Goal: Information Seeking & Learning: Learn about a topic

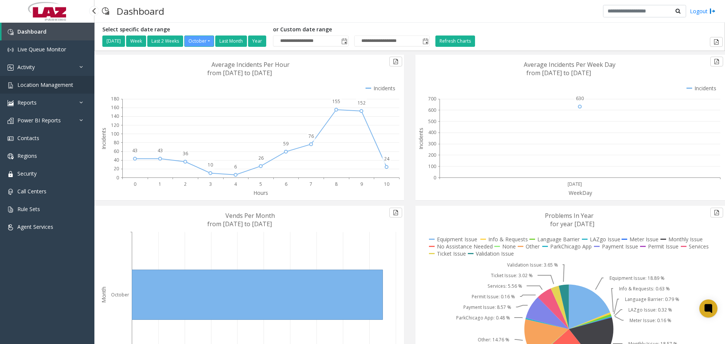
click at [34, 78] on link "Location Management" at bounding box center [47, 85] width 94 height 18
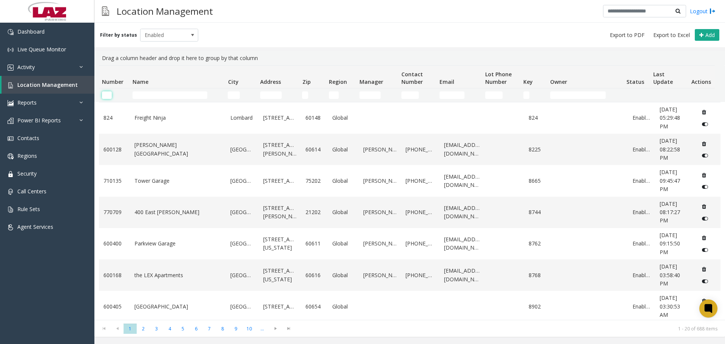
click at [105, 96] on input "Number Filter" at bounding box center [107, 95] width 10 height 8
paste input "******"
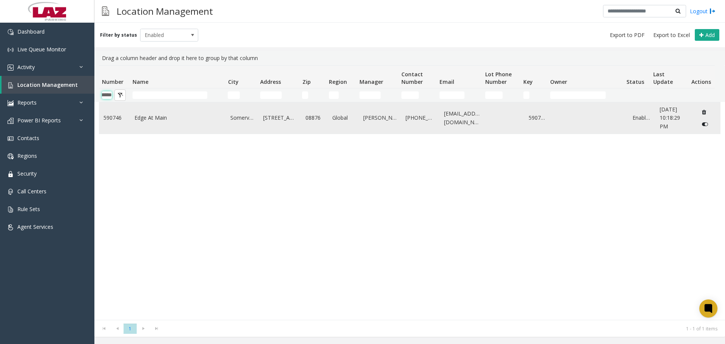
type input "******"
click at [702, 123] on icon "Data table" at bounding box center [705, 124] width 6 height 5
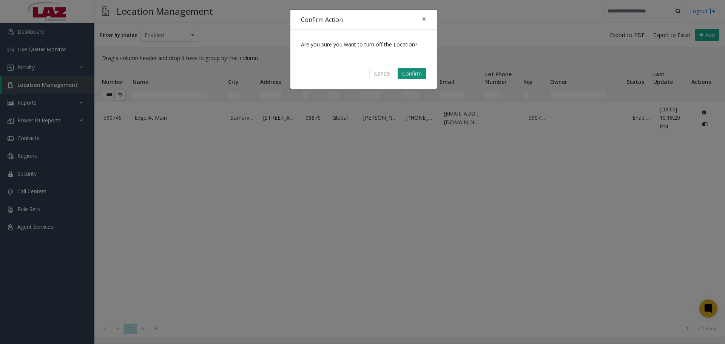
click at [411, 78] on button "Confirm" at bounding box center [412, 73] width 29 height 11
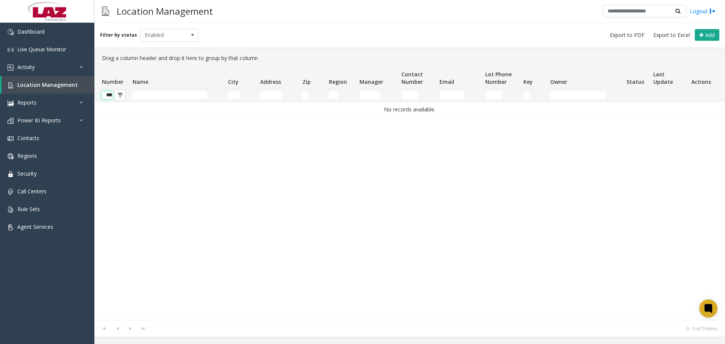
click at [107, 94] on input "******" at bounding box center [107, 95] width 10 height 8
type input "******"
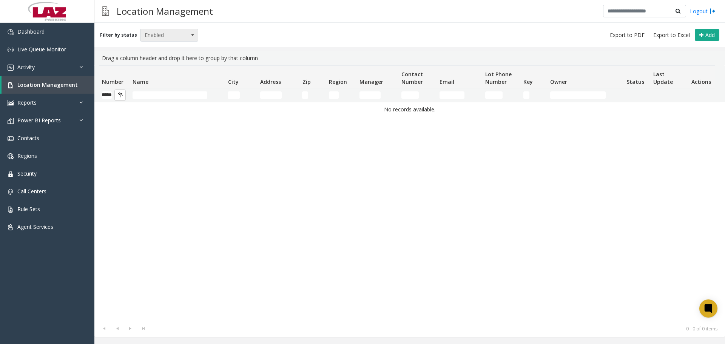
click at [175, 32] on span "Enabled" at bounding box center [164, 35] width 46 height 12
click at [168, 67] on li "Disabled" at bounding box center [166, 68] width 56 height 10
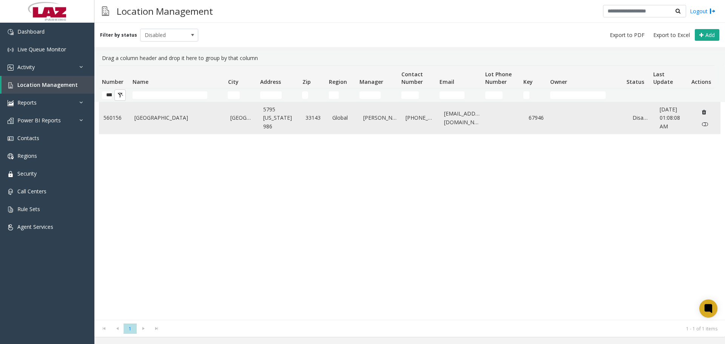
click at [168, 120] on link "[GEOGRAPHIC_DATA]" at bounding box center [177, 118] width 87 height 8
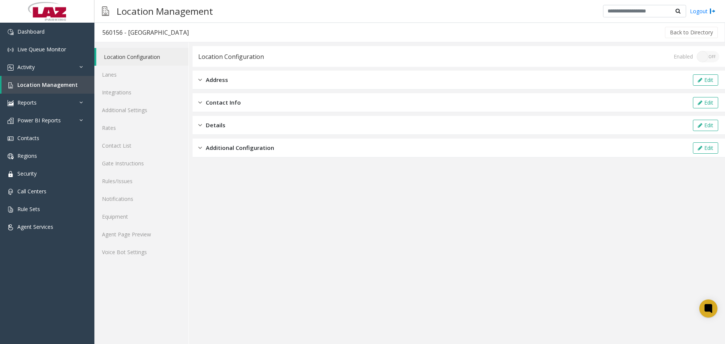
click at [115, 29] on div "560156 - [GEOGRAPHIC_DATA]" at bounding box center [145, 33] width 86 height 10
copy div "560156"
click at [51, 71] on link "Activity" at bounding box center [47, 67] width 94 height 18
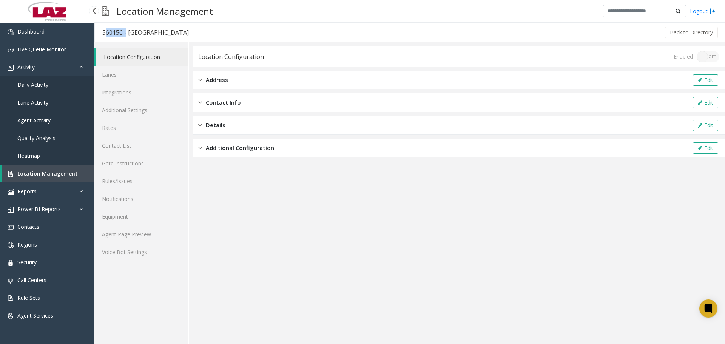
click at [54, 85] on link "Daily Activity" at bounding box center [47, 85] width 94 height 18
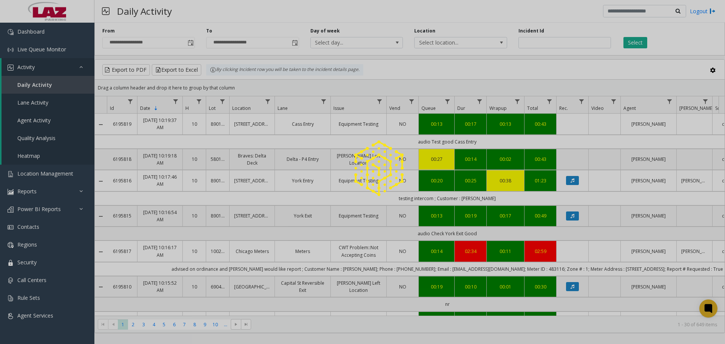
click at [438, 43] on div at bounding box center [362, 172] width 725 height 344
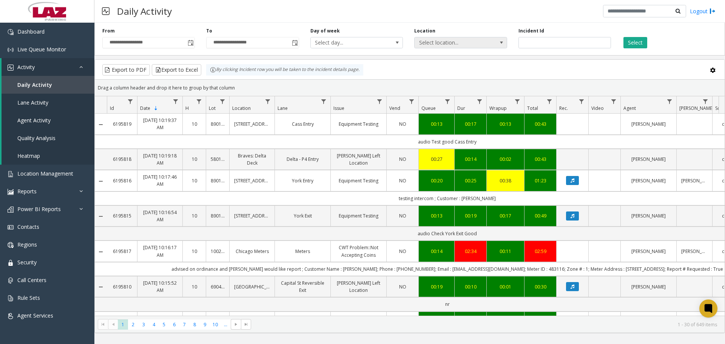
click at [431, 44] on span "Select location..." at bounding box center [452, 42] width 74 height 11
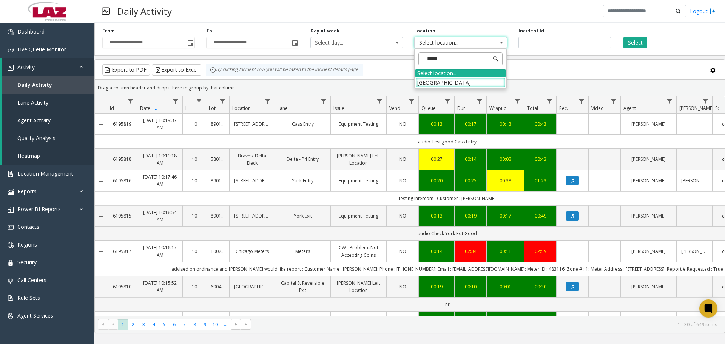
type input "******"
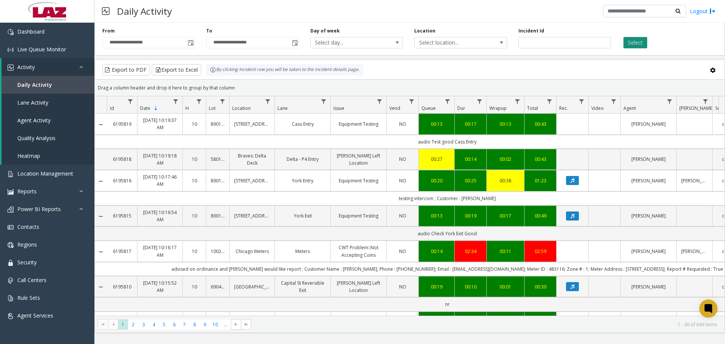
click at [642, 46] on button "Select" at bounding box center [636, 42] width 24 height 11
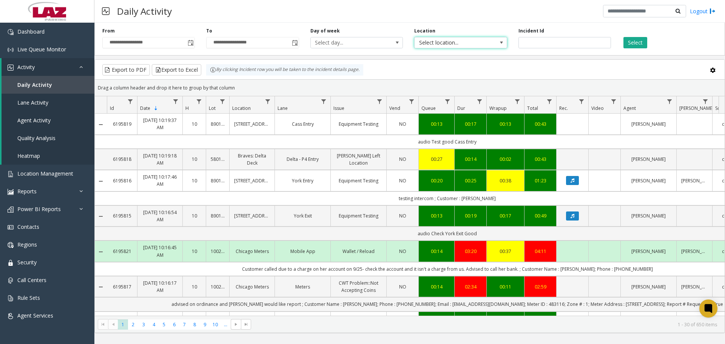
click at [460, 42] on span "Select location..." at bounding box center [452, 42] width 74 height 11
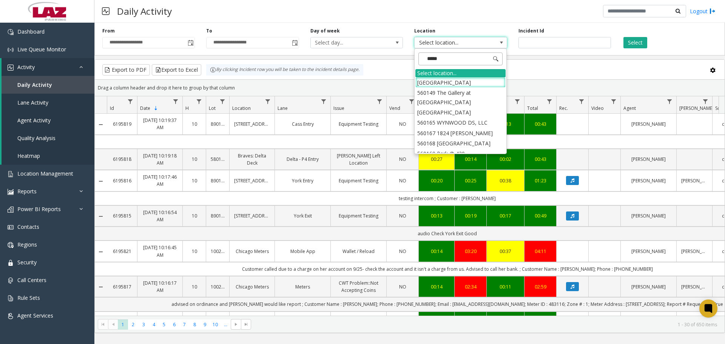
type input "******"
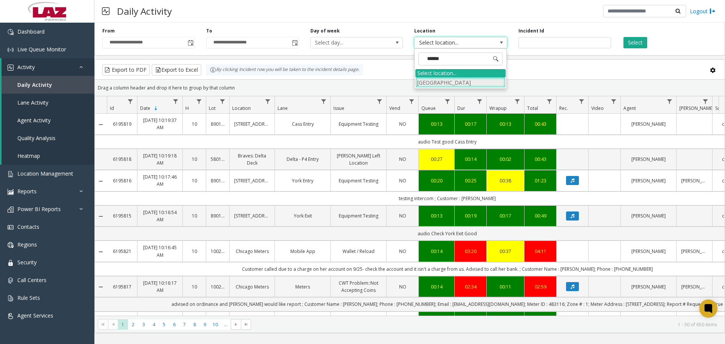
click at [452, 81] on li "[GEOGRAPHIC_DATA]" at bounding box center [460, 82] width 90 height 10
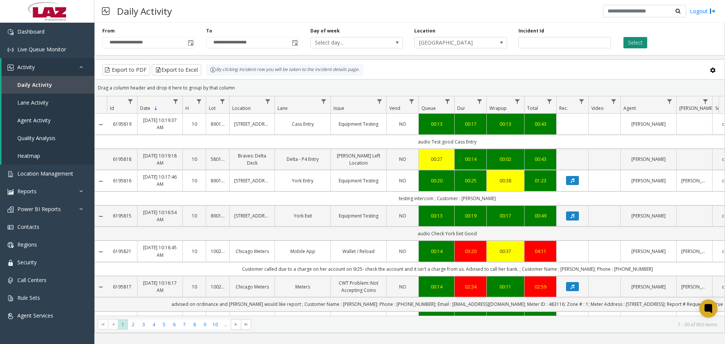
click at [629, 41] on button "Select" at bounding box center [636, 42] width 24 height 11
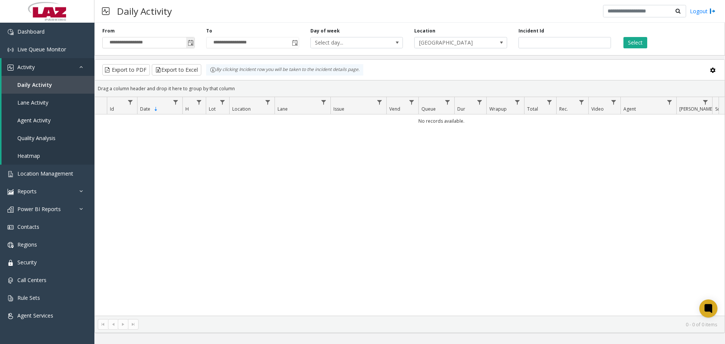
click at [188, 42] on span "Toggle popup" at bounding box center [191, 43] width 6 height 6
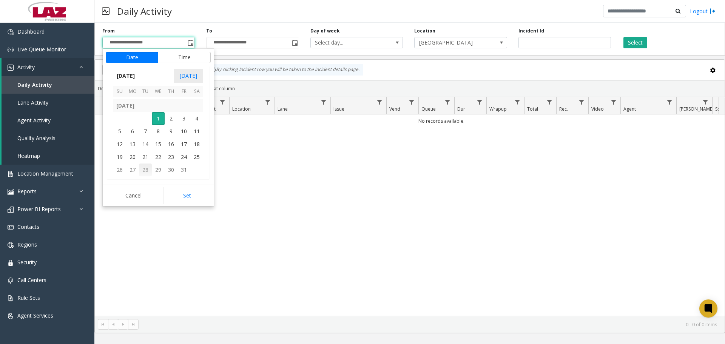
scroll to position [135614, 0]
click at [121, 104] on span "28" at bounding box center [119, 102] width 13 height 13
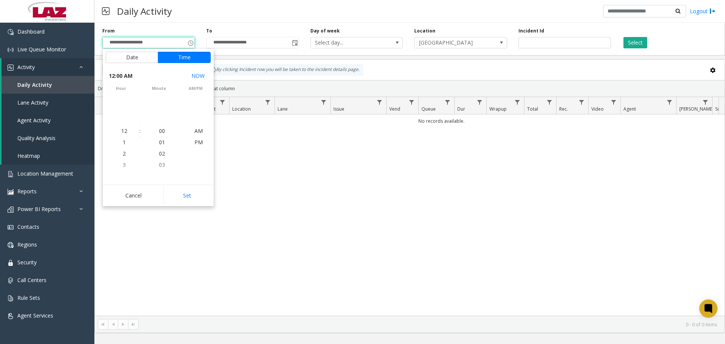
scroll to position [135562, 0]
click at [181, 193] on button "Set" at bounding box center [188, 195] width 48 height 17
type input "**********"
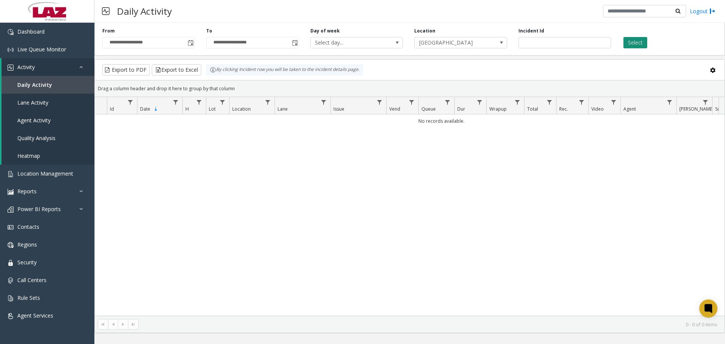
click at [628, 47] on button "Select" at bounding box center [636, 42] width 24 height 11
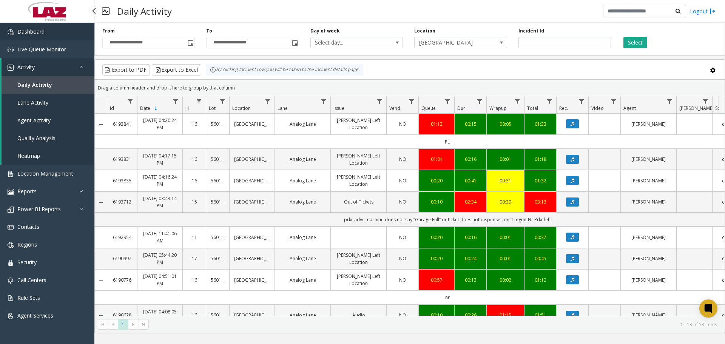
click at [47, 39] on link "Dashboard" at bounding box center [47, 32] width 94 height 18
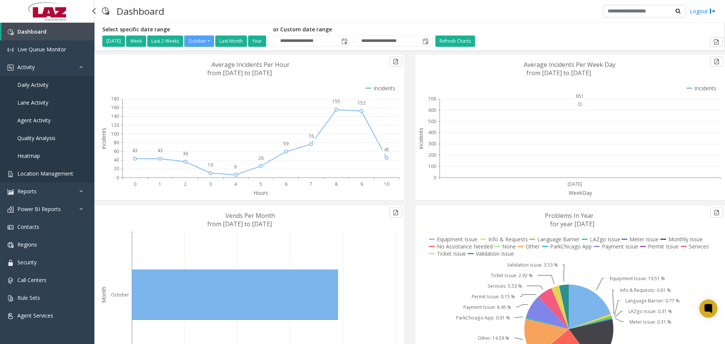
click at [43, 175] on span "Location Management" at bounding box center [45, 173] width 56 height 7
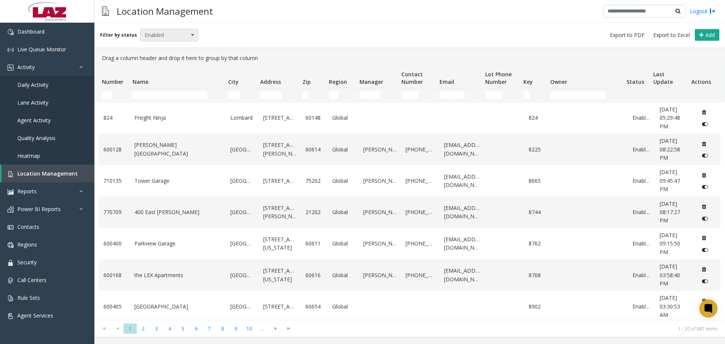
click at [162, 36] on span "Enabled" at bounding box center [164, 35] width 46 height 12
click at [153, 66] on li "Disabled" at bounding box center [166, 68] width 56 height 10
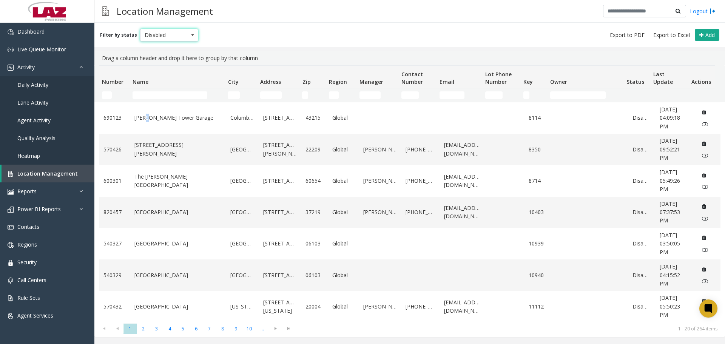
click at [144, 102] on div "Number Name City Address Zip Region Manager Contact Number Email Lot Phone Numb…" at bounding box center [409, 192] width 631 height 255
drag, startPoint x: 147, startPoint y: 90, endPoint x: 147, endPoint y: 95, distance: 5.7
click at [148, 90] on td "Name Filter" at bounding box center [177, 95] width 95 height 14
click at [146, 96] on input "Name Filter" at bounding box center [170, 95] width 75 height 8
drag, startPoint x: 144, startPoint y: 100, endPoint x: 146, endPoint y: 95, distance: 4.8
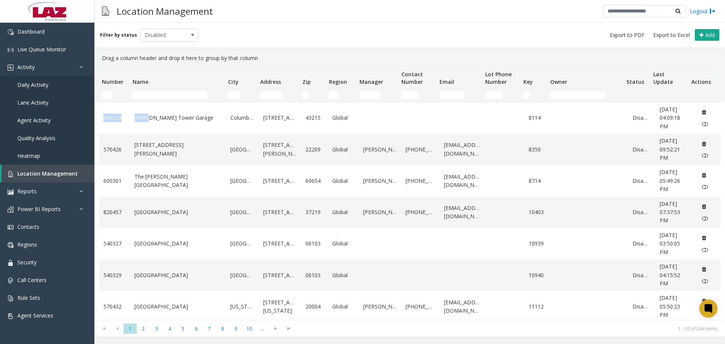
click at [144, 99] on td "Name Filter" at bounding box center [177, 95] width 95 height 14
click at [146, 95] on input "Name Filter" at bounding box center [170, 95] width 75 height 8
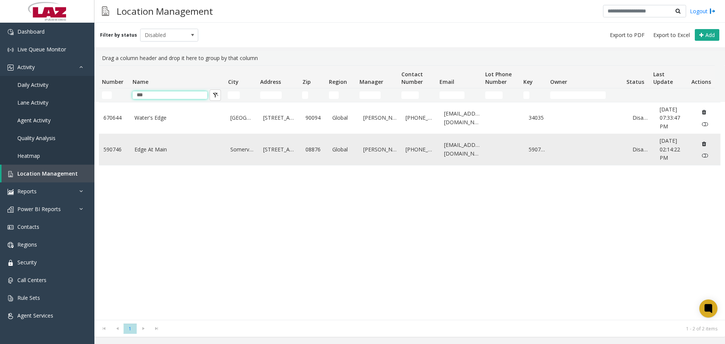
type input "***"
click at [110, 148] on link "590746" at bounding box center [114, 149] width 22 height 8
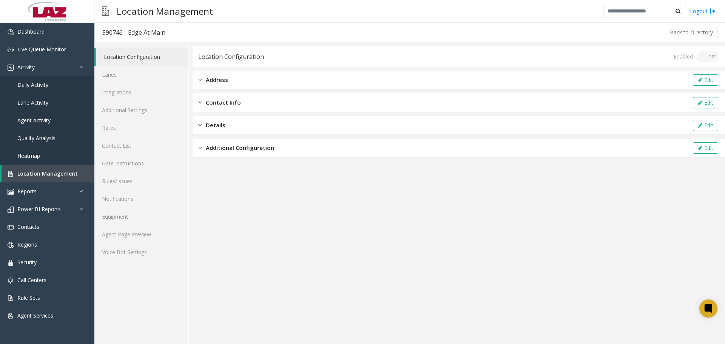
click at [114, 35] on div "590746 - Edge At Main" at bounding box center [133, 33] width 63 height 10
click at [48, 78] on link "Daily Activity" at bounding box center [47, 85] width 94 height 18
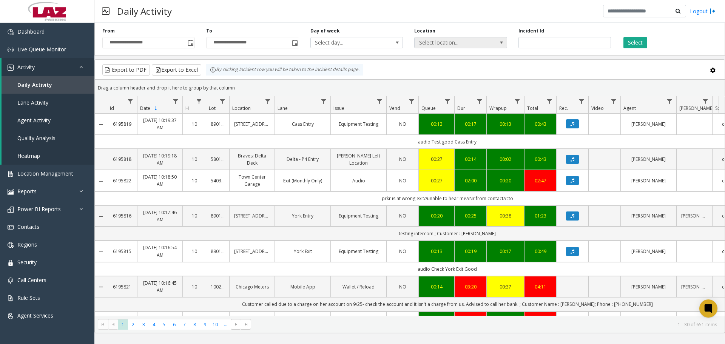
click at [473, 46] on span "Select location..." at bounding box center [452, 42] width 74 height 11
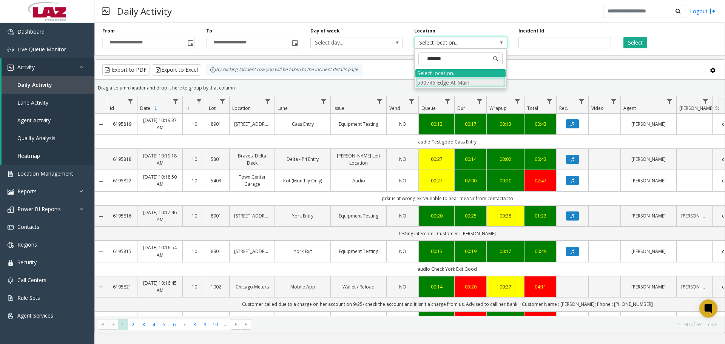
type input "******"
click at [476, 85] on li "590746 Edge At Main" at bounding box center [460, 82] width 90 height 10
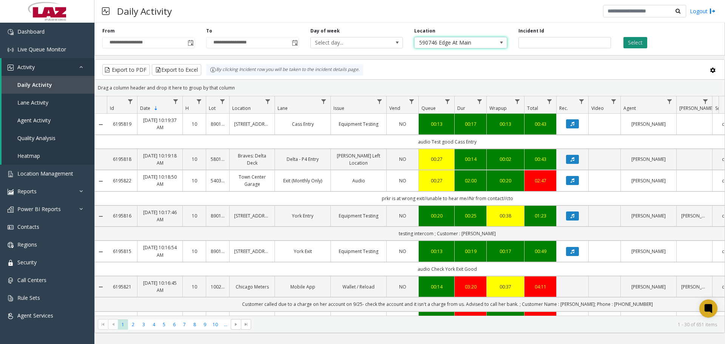
click at [637, 42] on button "Select" at bounding box center [636, 42] width 24 height 11
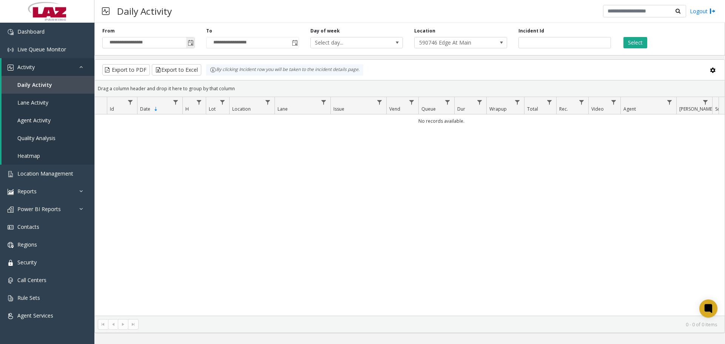
click at [194, 44] on span "Toggle popup" at bounding box center [191, 43] width 6 height 6
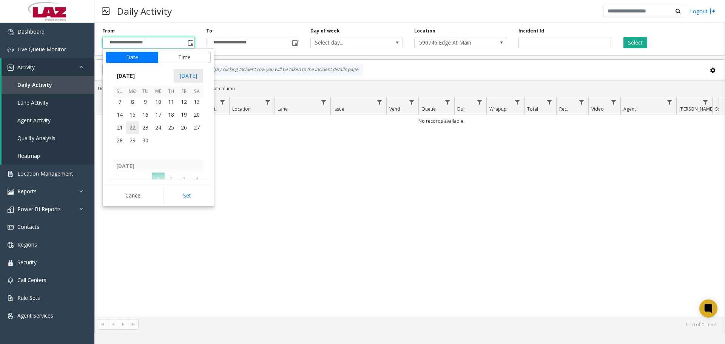
click at [134, 128] on span "22" at bounding box center [132, 127] width 13 height 13
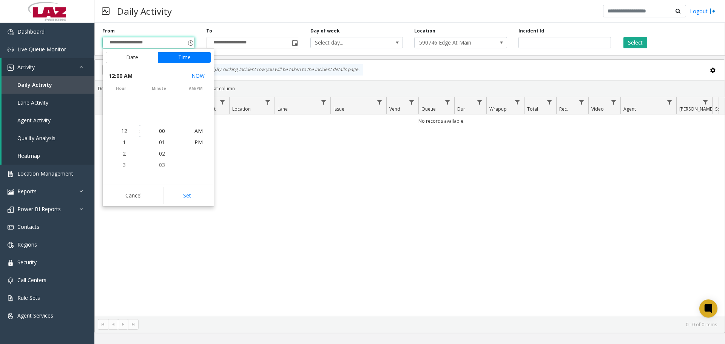
scroll to position [135562, 0]
click at [177, 191] on button "Set" at bounding box center [188, 195] width 48 height 17
type input "**********"
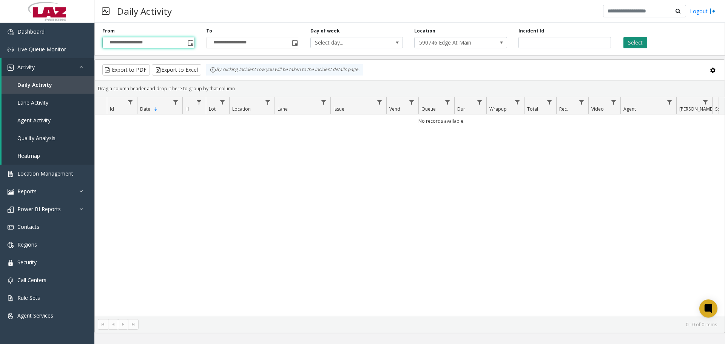
click at [636, 44] on button "Select" at bounding box center [636, 42] width 24 height 11
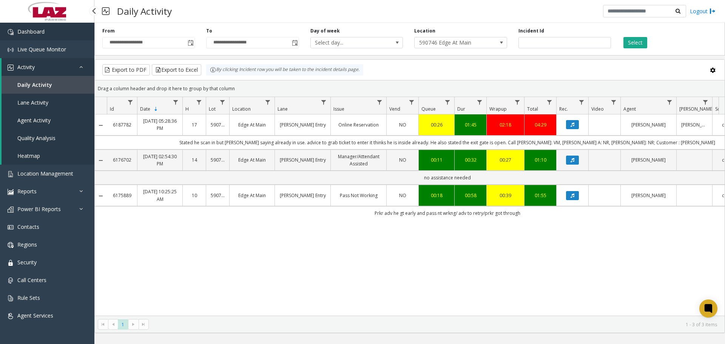
click at [31, 34] on span "Dashboard" at bounding box center [30, 31] width 27 height 7
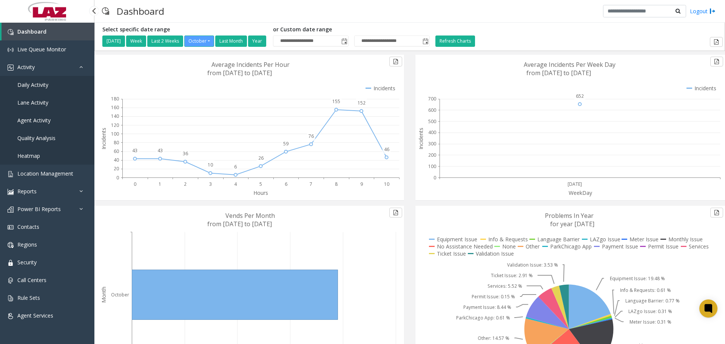
click at [34, 87] on span "Daily Activity" at bounding box center [32, 84] width 31 height 7
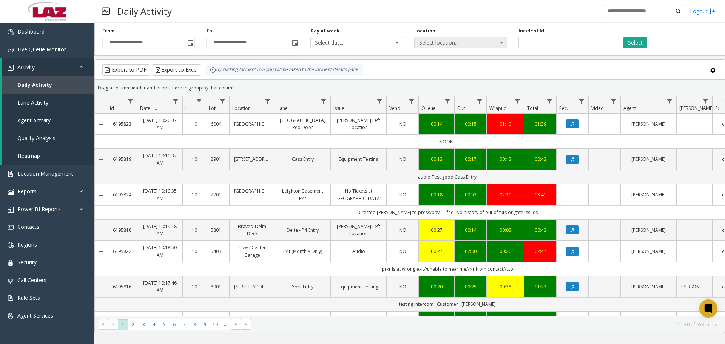
click at [484, 44] on span "Select location..." at bounding box center [452, 42] width 74 height 11
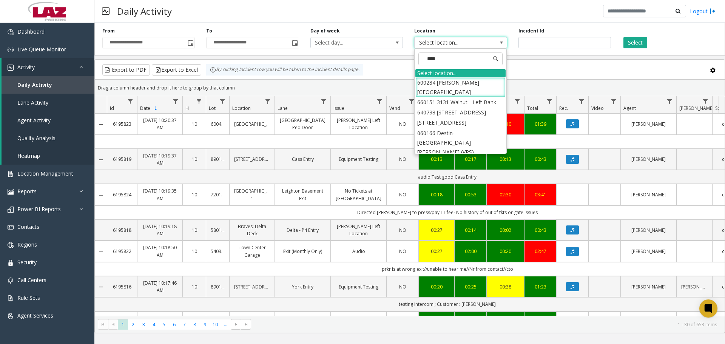
type input "*****"
drag, startPoint x: 465, startPoint y: 104, endPoint x: 498, endPoint y: 80, distance: 41.4
click at [464, 117] on li "760324 [GEOGRAPHIC_DATA] [GEOGRAPHIC_DATA]" at bounding box center [460, 127] width 90 height 20
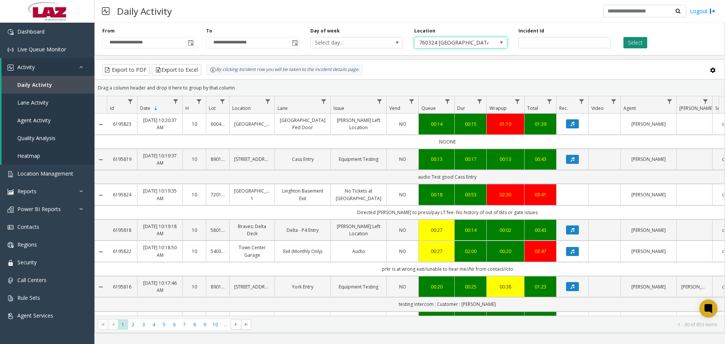
click at [641, 42] on button "Select" at bounding box center [636, 42] width 24 height 11
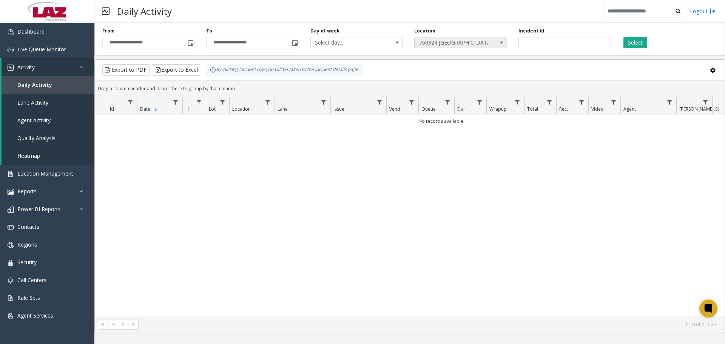
click at [486, 42] on span "760324 [GEOGRAPHIC_DATA] [GEOGRAPHIC_DATA]" at bounding box center [452, 42] width 74 height 11
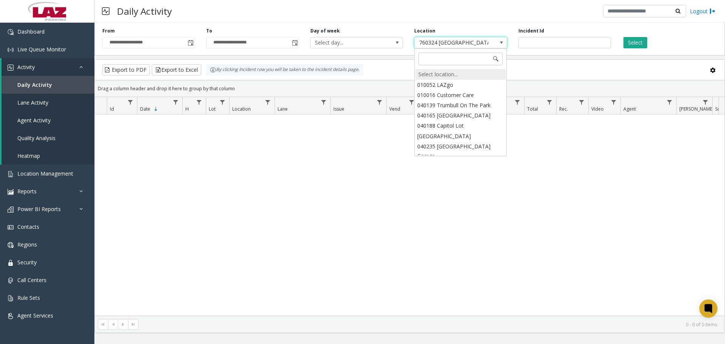
scroll to position [11667, 0]
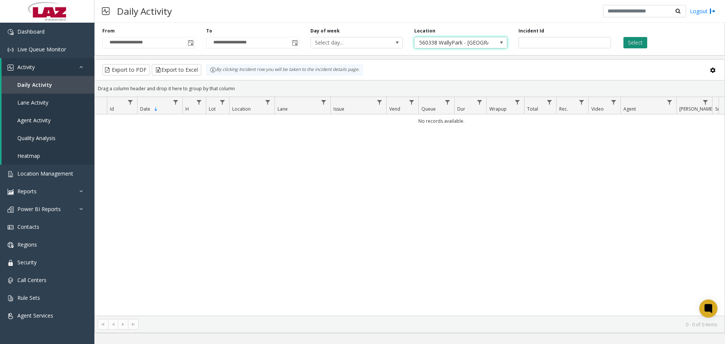
click at [637, 40] on button "Select" at bounding box center [636, 42] width 24 height 11
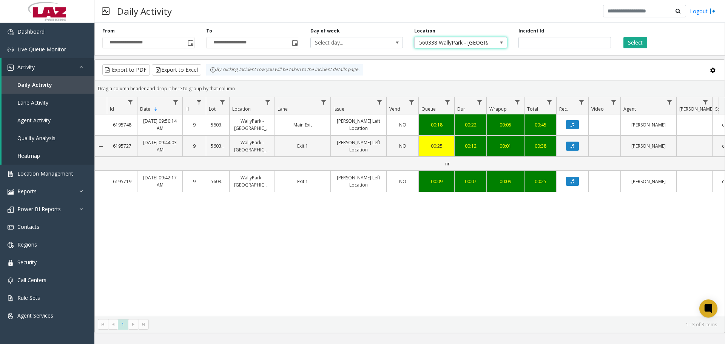
click at [464, 44] on span "560338 WallyPark - [GEOGRAPHIC_DATA]" at bounding box center [452, 42] width 74 height 11
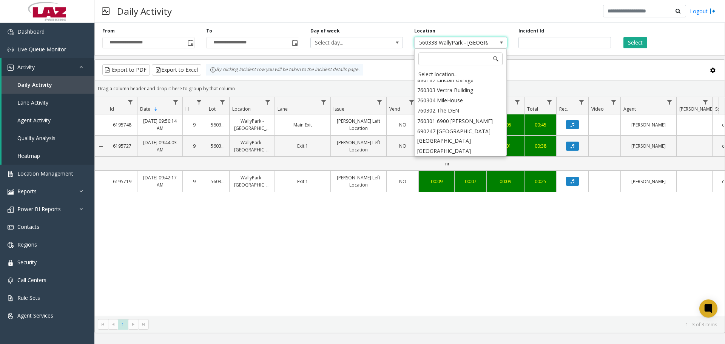
scroll to position [11667, 0]
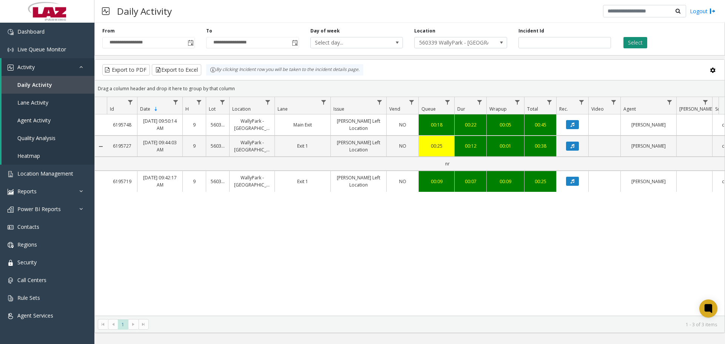
click at [632, 43] on button "Select" at bounding box center [636, 42] width 24 height 11
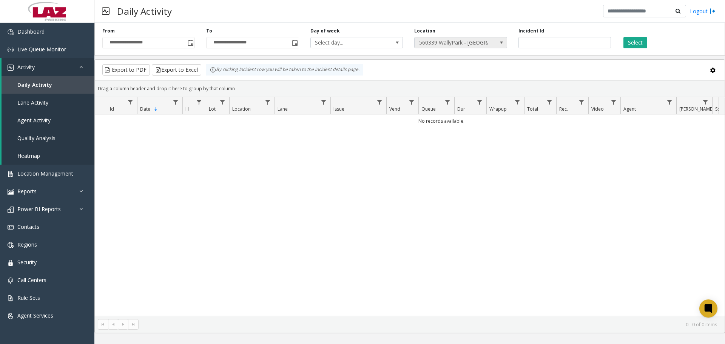
click at [427, 43] on span "560339 WallyPark - [GEOGRAPHIC_DATA]" at bounding box center [452, 42] width 74 height 11
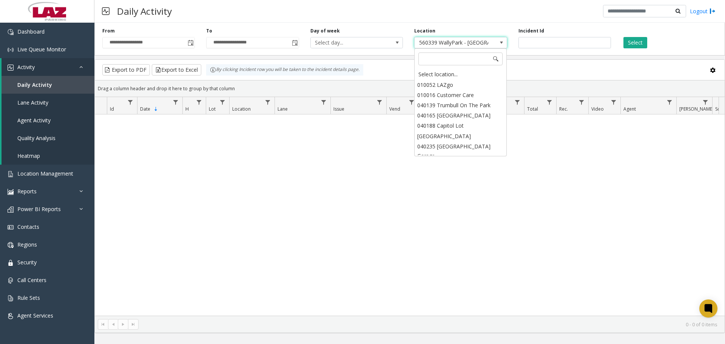
scroll to position [11647, 0]
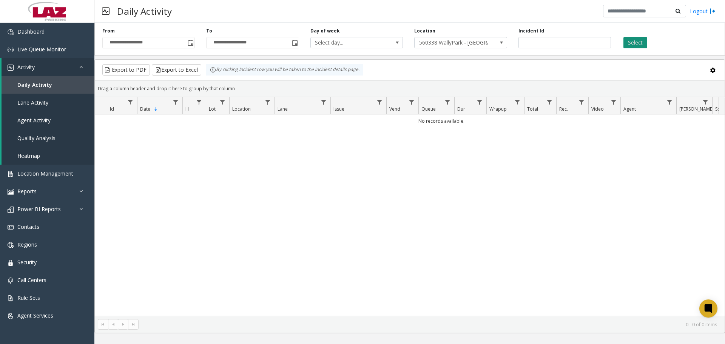
click at [646, 43] on button "Select" at bounding box center [636, 42] width 24 height 11
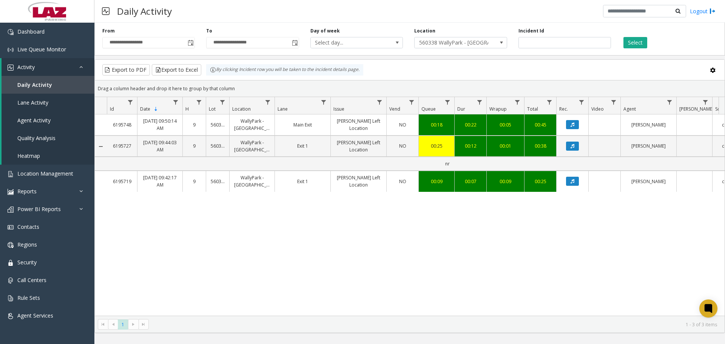
click at [354, 235] on div "6195748 [DATE] 09:50:14 AM 9 560338 WallyPark - [GEOGRAPHIC_DATA] Exit [PERSON_…" at bounding box center [410, 214] width 630 height 201
click at [48, 38] on link "Dashboard" at bounding box center [47, 32] width 94 height 18
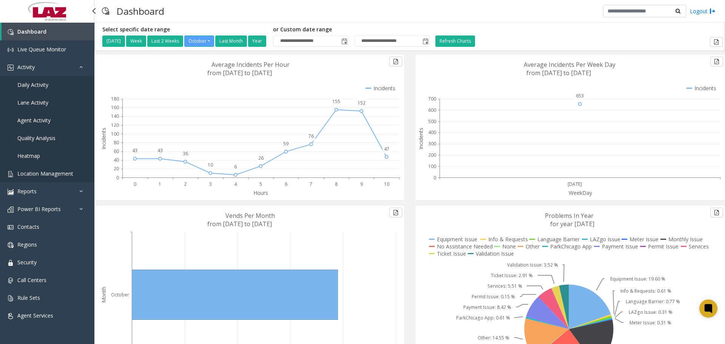
click at [41, 174] on span "Location Management" at bounding box center [45, 173] width 56 height 7
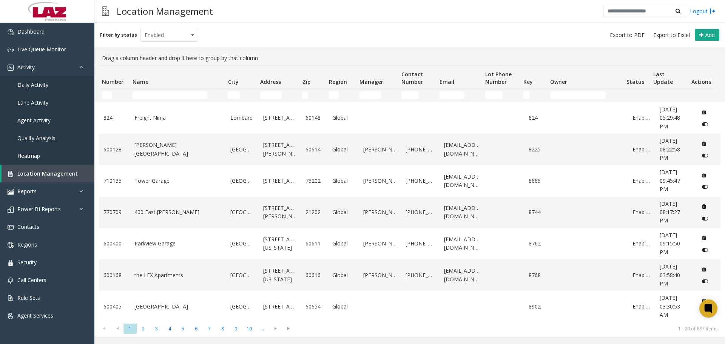
click at [100, 94] on td "Number Filter" at bounding box center [114, 95] width 31 height 14
click at [102, 95] on td "Number Filter" at bounding box center [114, 95] width 31 height 14
click at [104, 96] on input "Number Filter" at bounding box center [107, 95] width 10 height 8
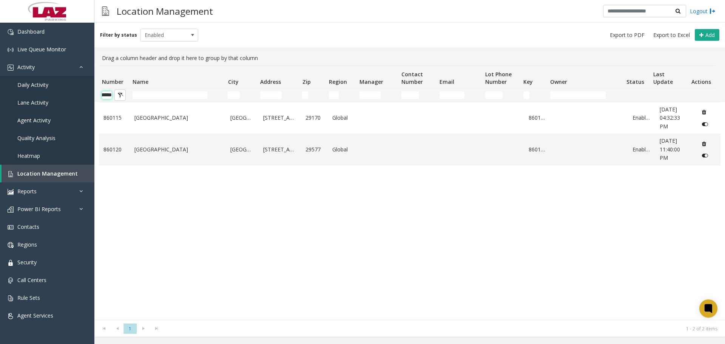
scroll to position [0, 12]
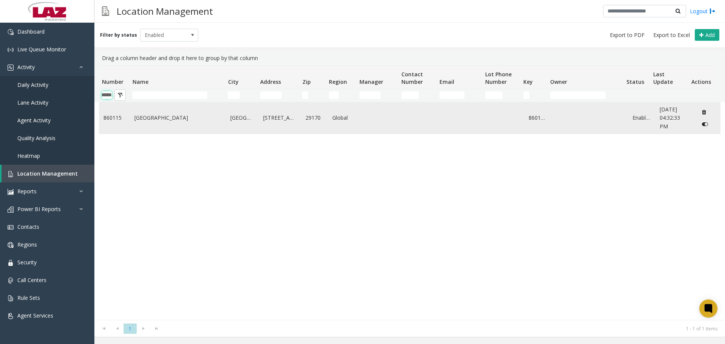
type input "******"
click at [112, 119] on link "860115" at bounding box center [114, 118] width 22 height 8
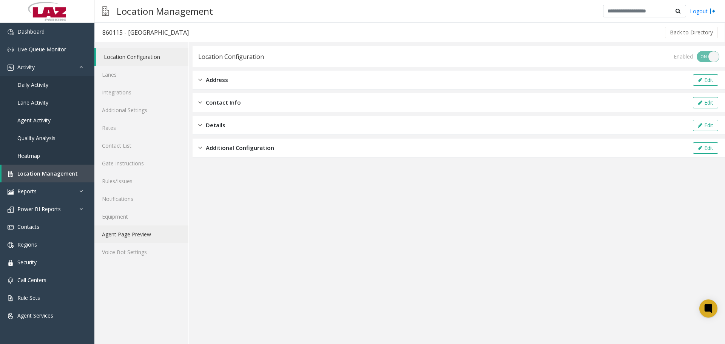
click at [109, 233] on link "Agent Page Preview" at bounding box center [141, 234] width 94 height 18
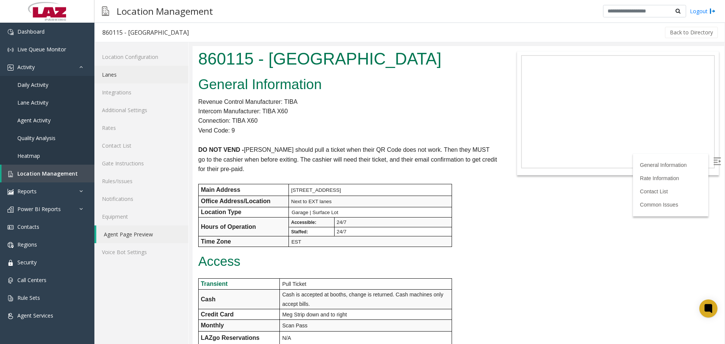
click at [126, 74] on link "Lanes" at bounding box center [141, 75] width 94 height 18
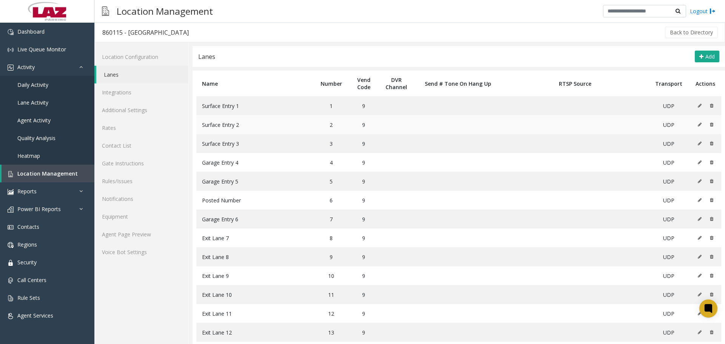
scroll to position [32, 0]
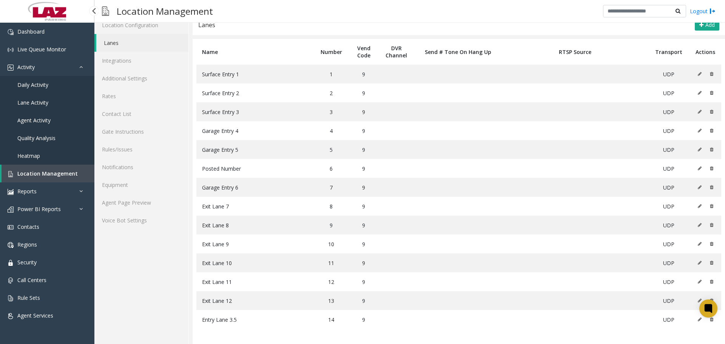
click at [53, 173] on span "Location Management" at bounding box center [47, 173] width 60 height 7
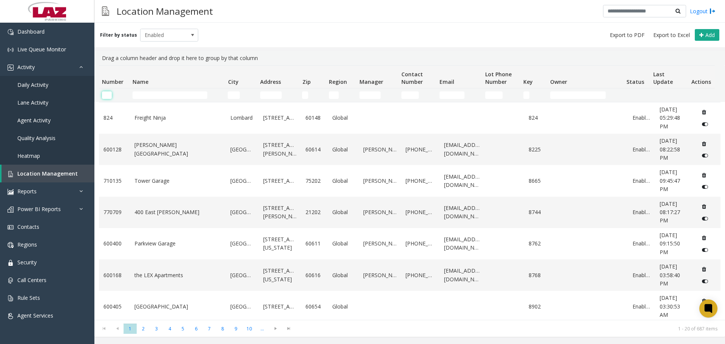
click at [108, 96] on input "Number Filter" at bounding box center [107, 95] width 10 height 8
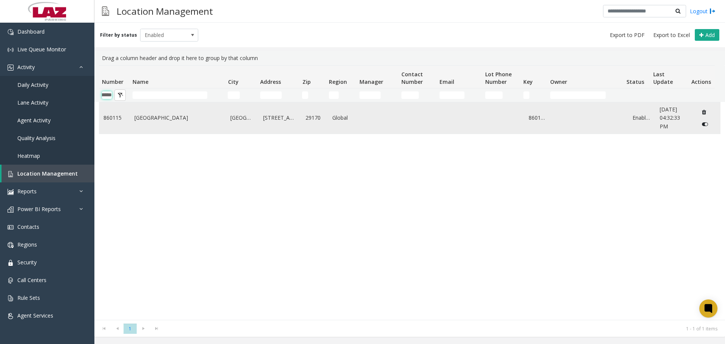
type input "******"
click at [153, 116] on link "[GEOGRAPHIC_DATA]" at bounding box center [177, 118] width 87 height 8
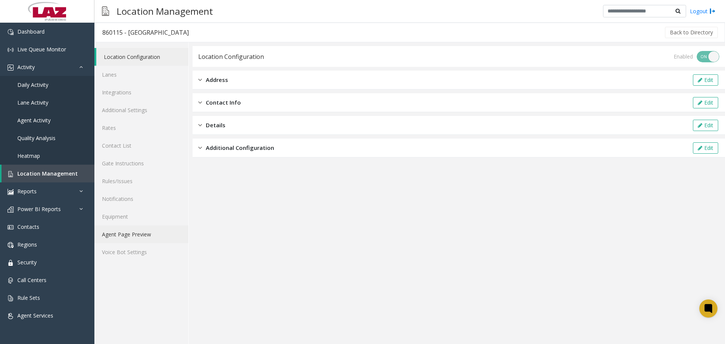
click at [154, 236] on link "Agent Page Preview" at bounding box center [141, 234] width 94 height 18
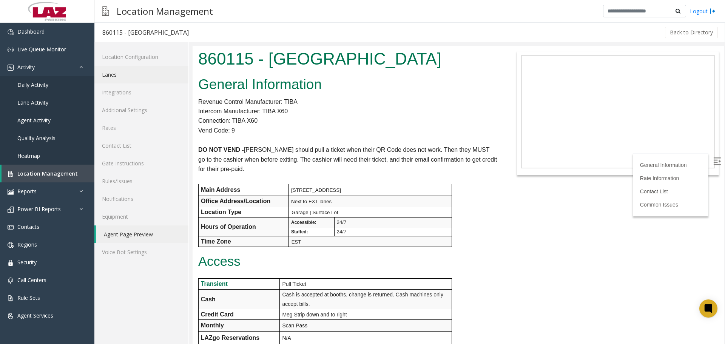
click at [137, 75] on link "Lanes" at bounding box center [141, 75] width 94 height 18
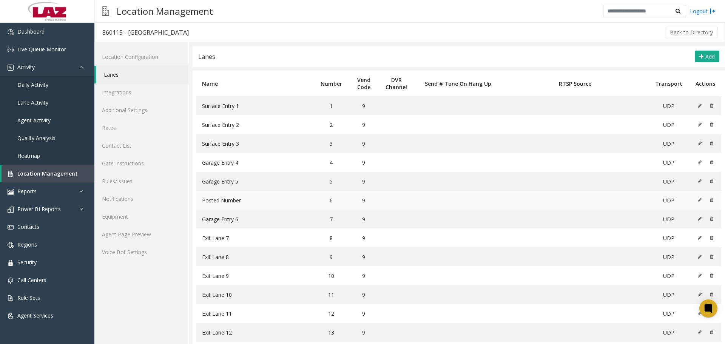
scroll to position [32, 0]
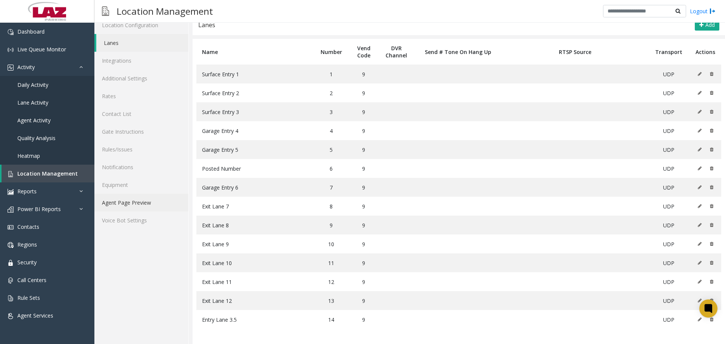
click at [138, 201] on link "Agent Page Preview" at bounding box center [141, 203] width 94 height 18
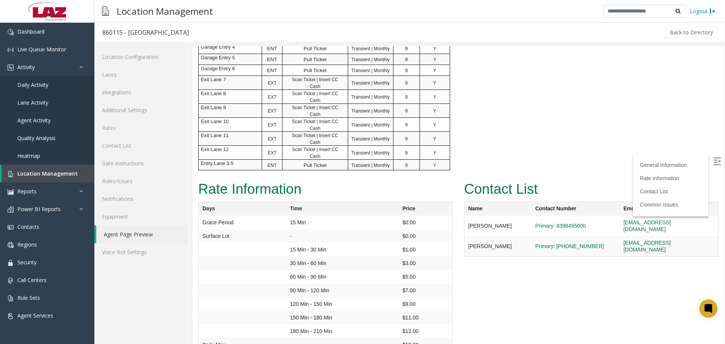
scroll to position [491, 0]
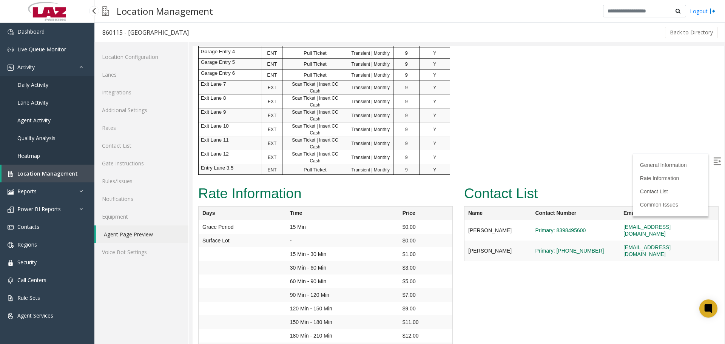
click at [42, 177] on link "Location Management" at bounding box center [48, 174] width 93 height 18
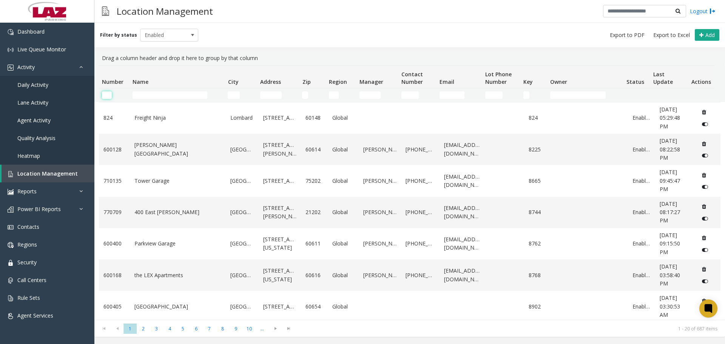
click at [107, 93] on input "Number Filter" at bounding box center [107, 95] width 10 height 8
paste input "******"
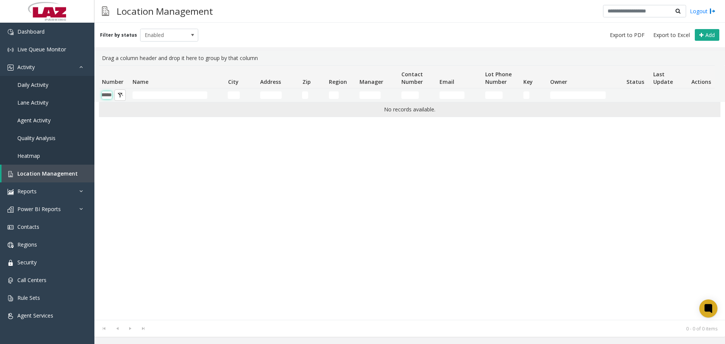
scroll to position [0, 12]
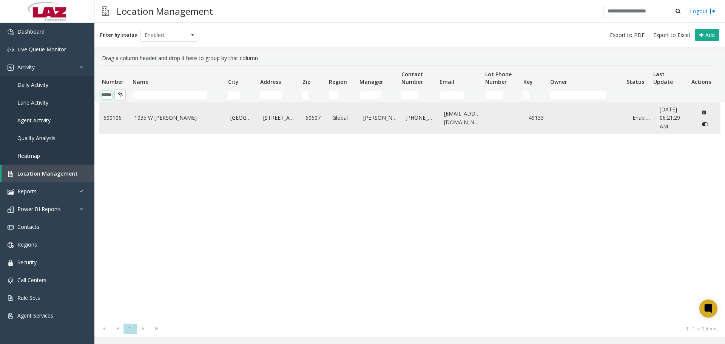
type input "******"
click at [147, 120] on link "1035 W [PERSON_NAME]" at bounding box center [177, 118] width 87 height 8
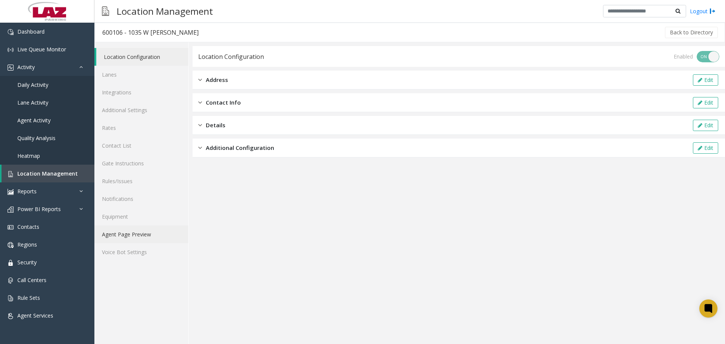
click at [120, 235] on link "Agent Page Preview" at bounding box center [141, 234] width 94 height 18
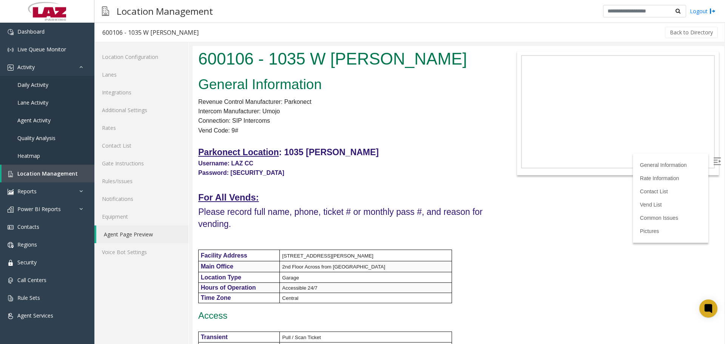
click at [353, 143] on p at bounding box center [347, 141] width 299 height 10
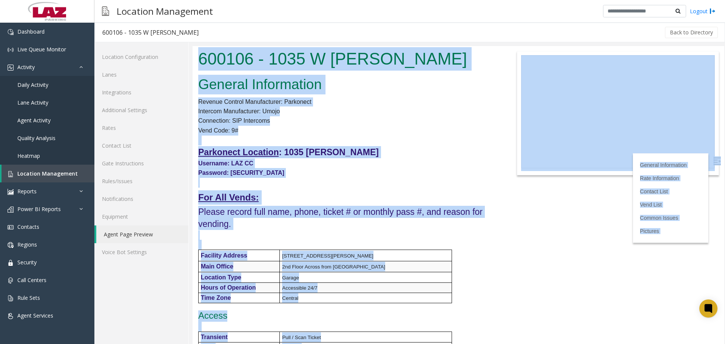
copy body "241514 - 2581 L Ips Dolor Sitamet Consectetur Adipisc Elitsed Doeiusmodtem: Inc…"
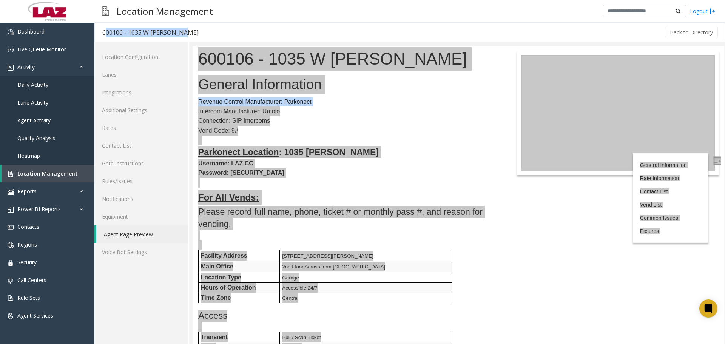
drag, startPoint x: 161, startPoint y: 38, endPoint x: 99, endPoint y: 37, distance: 61.6
click at [99, 37] on h3 "600106 - 1035 W [PERSON_NAME]" at bounding box center [150, 32] width 111 height 17
copy div "600106 - 1035 W [PERSON_NAME]"
click at [59, 176] on span "Location Management" at bounding box center [47, 173] width 60 height 7
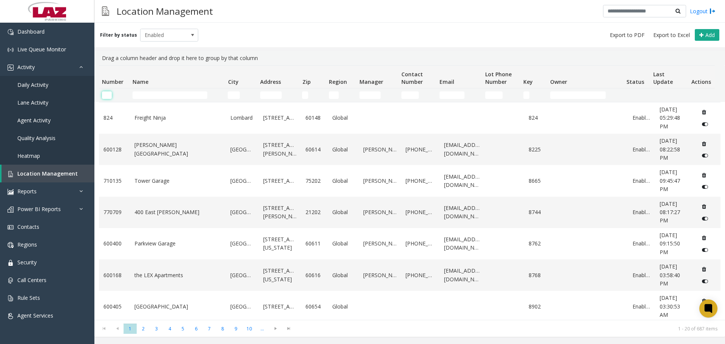
click at [110, 91] on input "Number Filter" at bounding box center [107, 95] width 10 height 8
paste input "******"
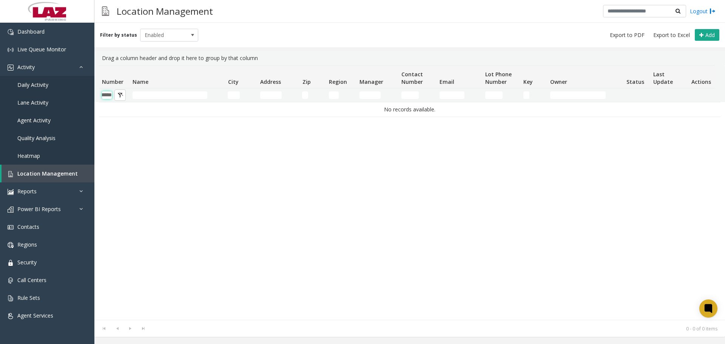
scroll to position [0, 12]
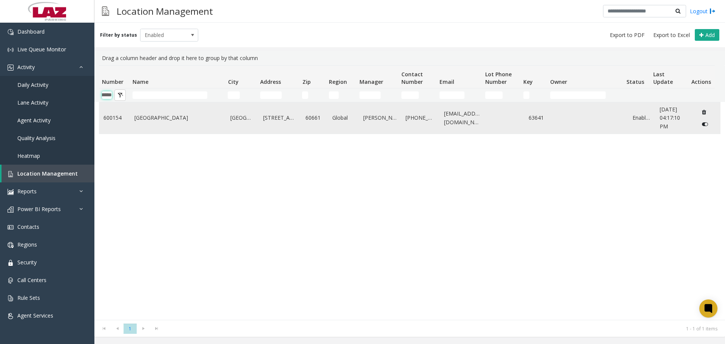
type input "******"
click at [153, 118] on link "[GEOGRAPHIC_DATA]" at bounding box center [177, 118] width 87 height 8
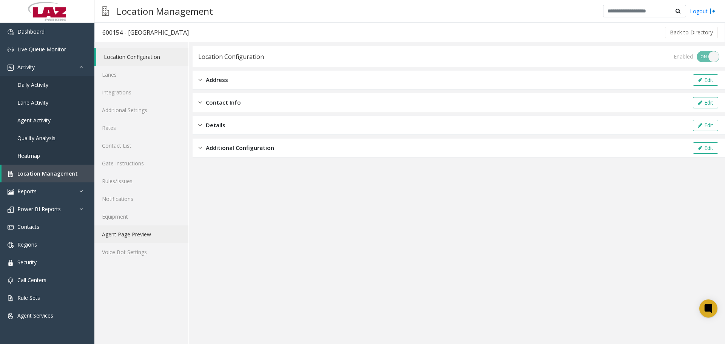
click at [146, 233] on link "Agent Page Preview" at bounding box center [141, 234] width 94 height 18
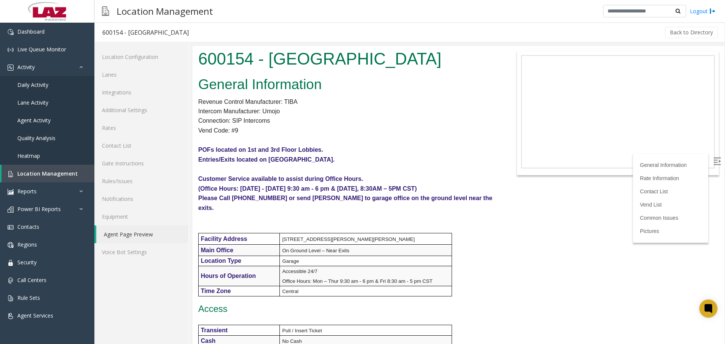
click at [322, 156] on p "Entries/Exits located on [GEOGRAPHIC_DATA]." at bounding box center [347, 160] width 299 height 10
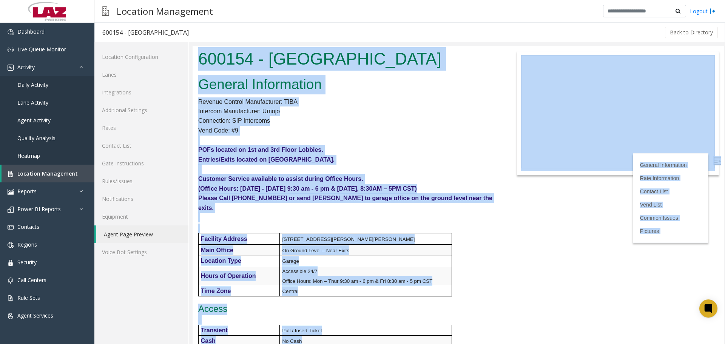
copy body "385933 - Loremipsumdo Sitame Consect Adipiscinge Seddoei Tempori Utlaboreetdo: …"
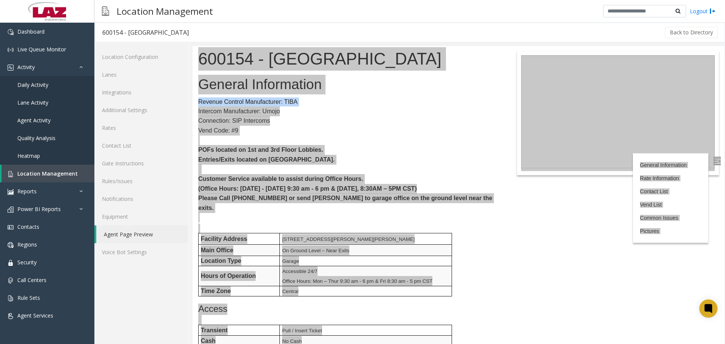
click at [133, 34] on div "600154 - [GEOGRAPHIC_DATA]" at bounding box center [145, 33] width 86 height 10
copy div "600154 - [GEOGRAPHIC_DATA]"
click at [44, 172] on span "Location Management" at bounding box center [47, 173] width 60 height 7
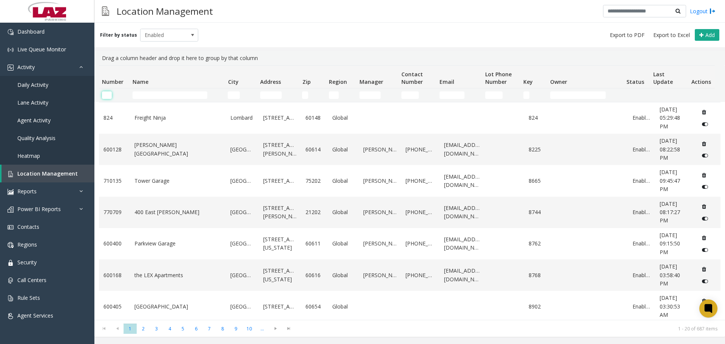
click at [108, 95] on input "Number Filter" at bounding box center [107, 95] width 10 height 8
paste input "******"
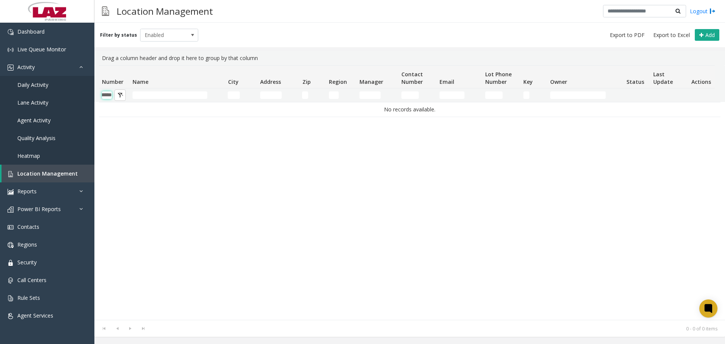
scroll to position [0, 12]
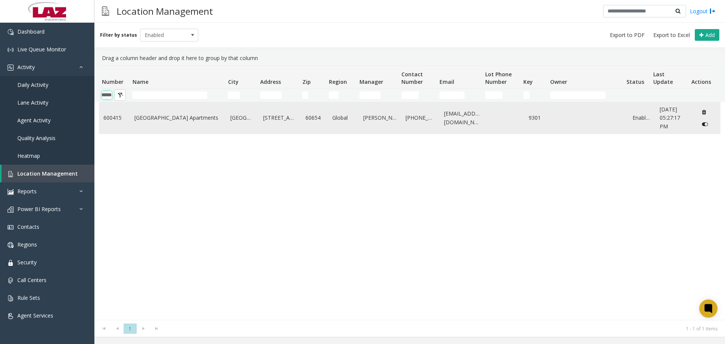
type input "******"
click at [152, 119] on link "[GEOGRAPHIC_DATA] Apartments" at bounding box center [177, 118] width 87 height 8
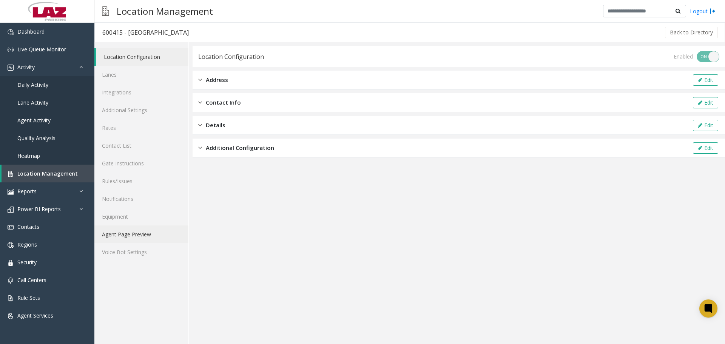
click at [136, 235] on link "Agent Page Preview" at bounding box center [141, 234] width 94 height 18
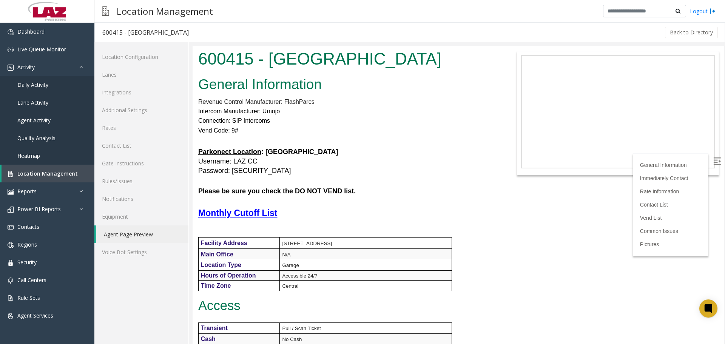
click at [391, 132] on p "Vend Code: 9#" at bounding box center [347, 131] width 299 height 10
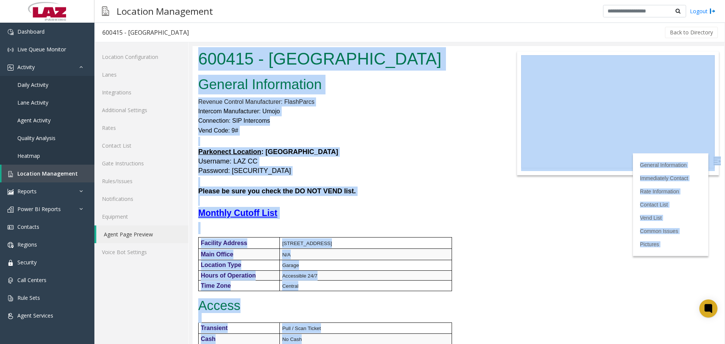
copy body "845480 - Lorem Ipsum Dolo Sitametcon Adipisc Elitseddoei Tempori Utlabor Etdolo…"
click at [360, 185] on h5 "Please be sure you check the DO NOT VEND list." at bounding box center [347, 186] width 299 height 19
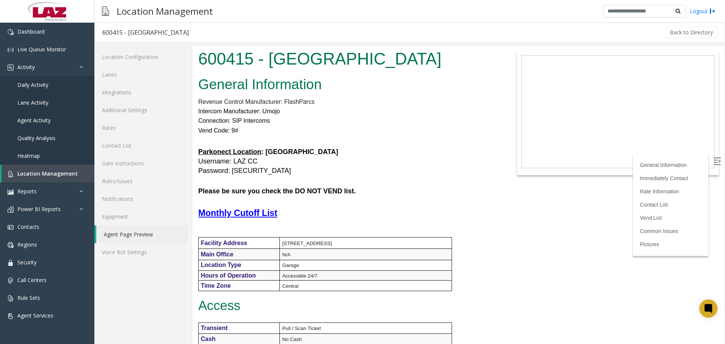
click at [165, 34] on div "600415 - [GEOGRAPHIC_DATA]" at bounding box center [145, 33] width 86 height 10
copy div "600415 - [GEOGRAPHIC_DATA]"
click at [42, 171] on span "Location Management" at bounding box center [47, 173] width 60 height 7
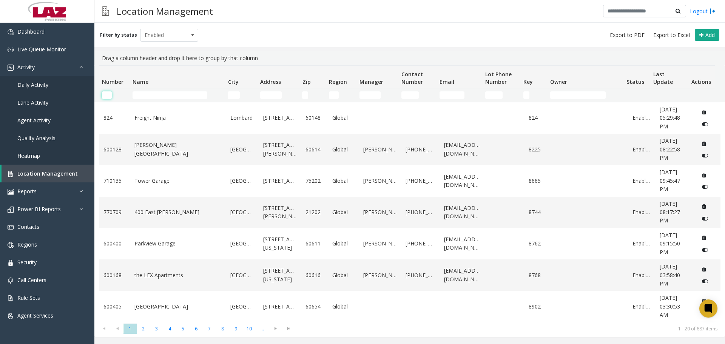
click at [104, 97] on input "Number Filter" at bounding box center [107, 95] width 10 height 8
paste input "******"
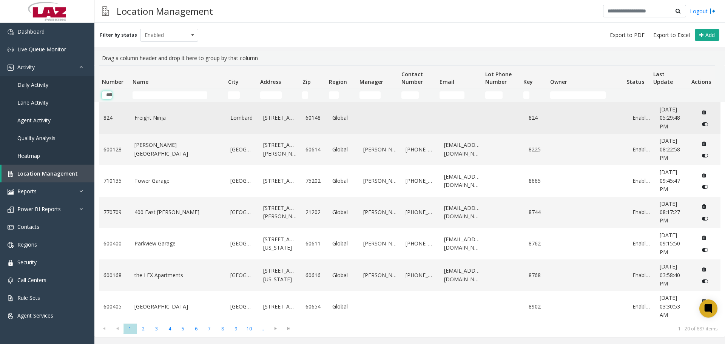
scroll to position [0, 12]
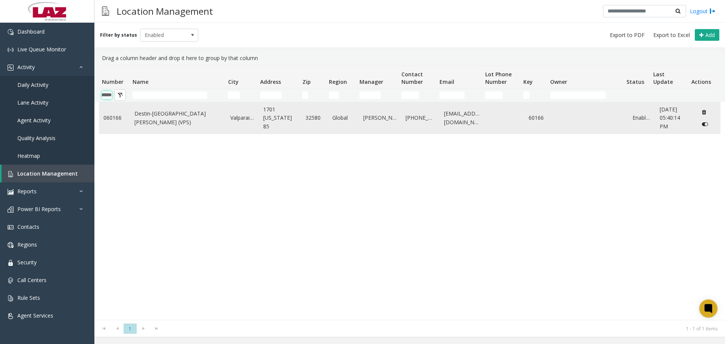
type input "******"
click at [150, 119] on link "Destin-[GEOGRAPHIC_DATA][PERSON_NAME] (VPS)" at bounding box center [177, 118] width 87 height 17
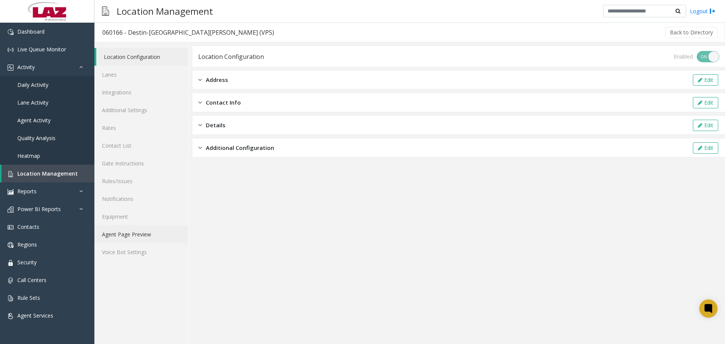
click at [130, 234] on link "Agent Page Preview" at bounding box center [141, 234] width 94 height 18
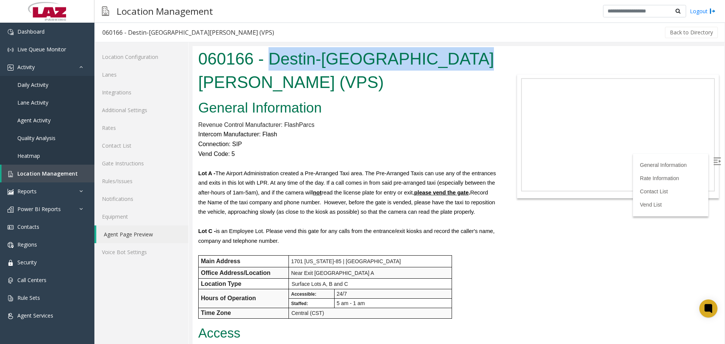
drag, startPoint x: 474, startPoint y: 59, endPoint x: 271, endPoint y: 56, distance: 203.2
click at [271, 55] on h1 "060166 - Destin-[GEOGRAPHIC_DATA][PERSON_NAME] (VPS)" at bounding box center [347, 70] width 299 height 46
copy h1 "Destin-[GEOGRAPHIC_DATA][PERSON_NAME]"
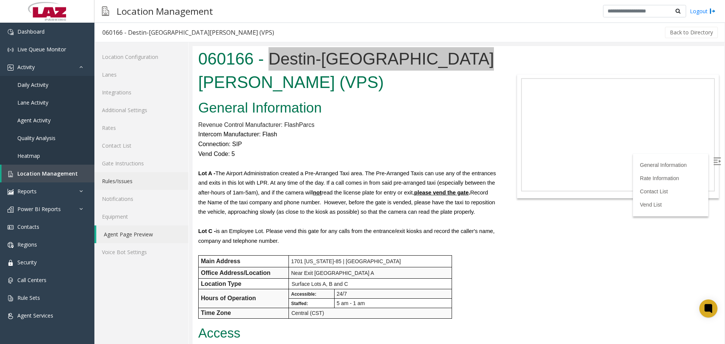
click at [144, 178] on link "Rules/Issues" at bounding box center [141, 181] width 94 height 18
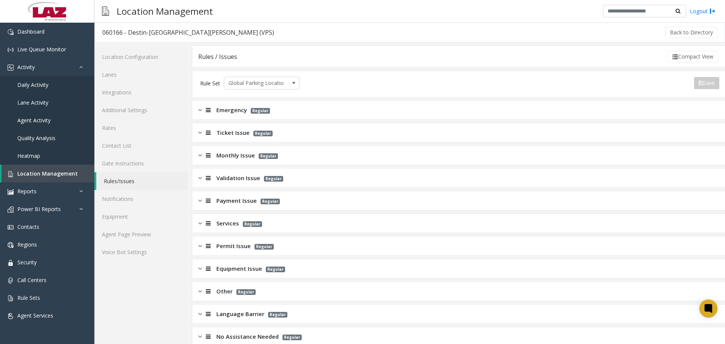
click at [230, 116] on div "Emergency Regular" at bounding box center [459, 110] width 533 height 19
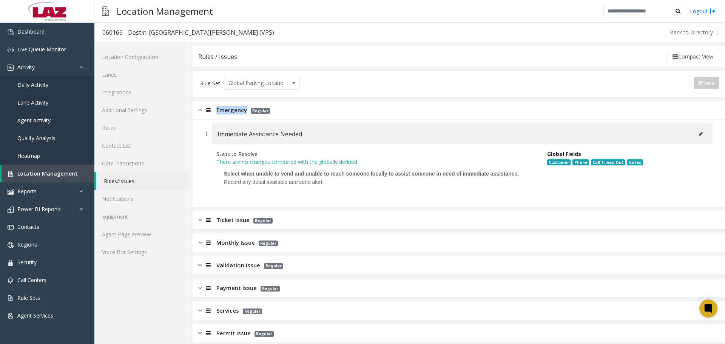
click at [230, 116] on div "Emergency Regular" at bounding box center [459, 110] width 533 height 19
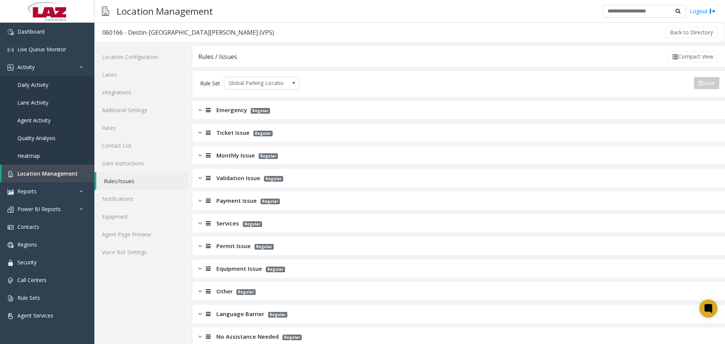
click at [230, 135] on span "Ticket Issue" at bounding box center [232, 132] width 33 height 9
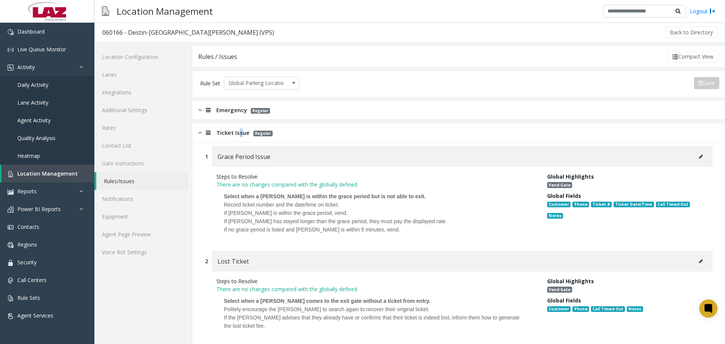
click at [240, 133] on span "Ticket Issue" at bounding box center [232, 132] width 33 height 9
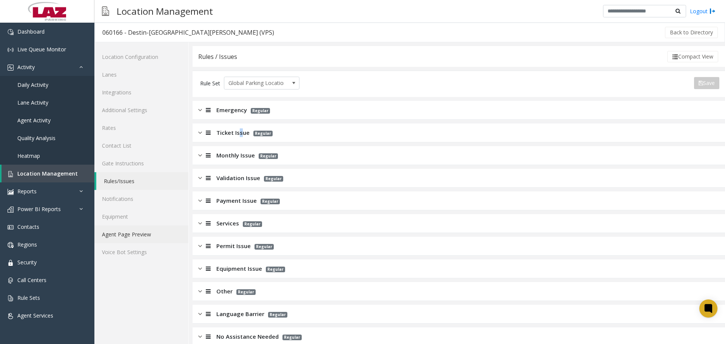
click at [148, 238] on link "Agent Page Preview" at bounding box center [141, 234] width 94 height 18
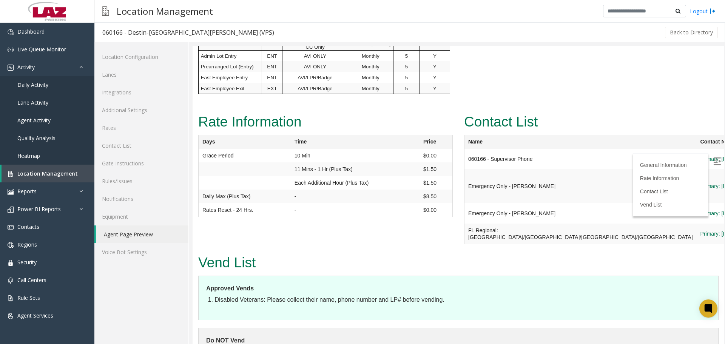
scroll to position [746, 0]
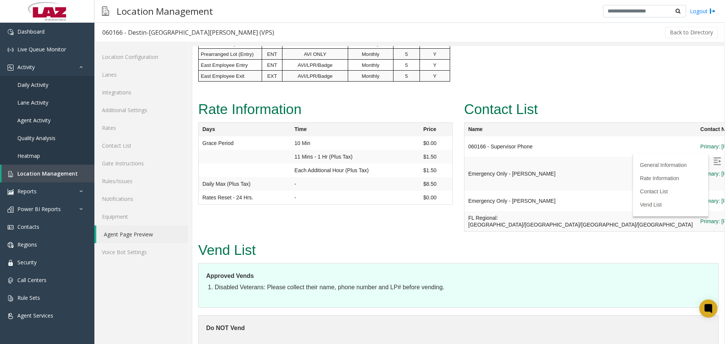
click at [713, 159] on img at bounding box center [717, 162] width 8 height 8
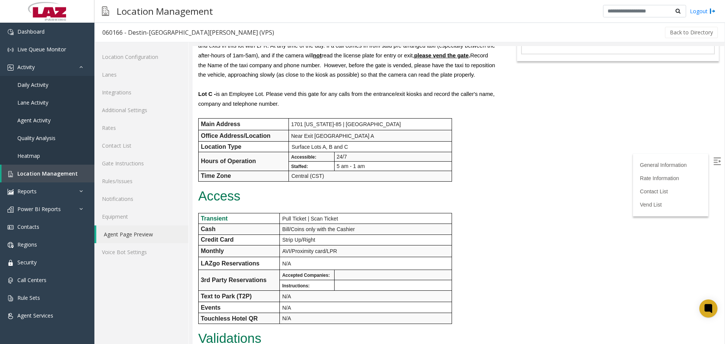
scroll to position [0, 0]
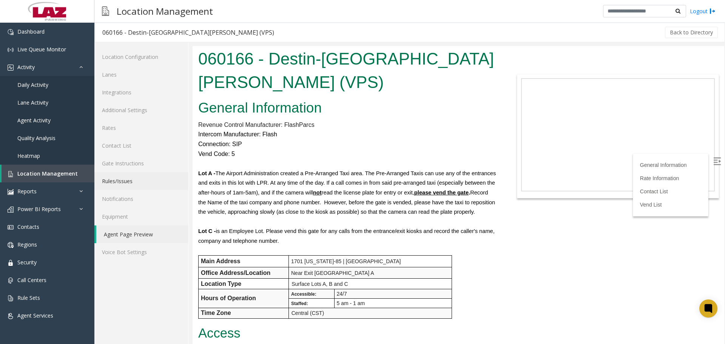
click at [147, 188] on link "Rules/Issues" at bounding box center [141, 181] width 94 height 18
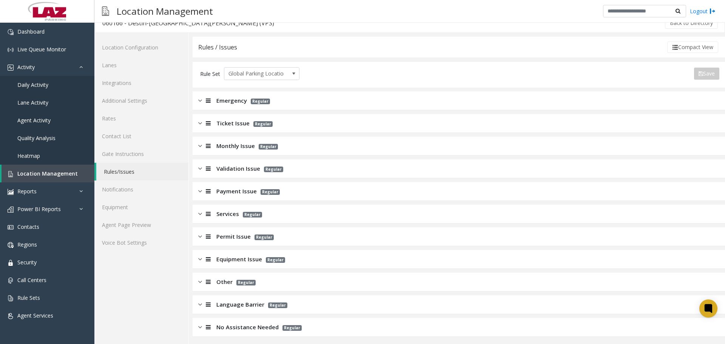
scroll to position [12, 0]
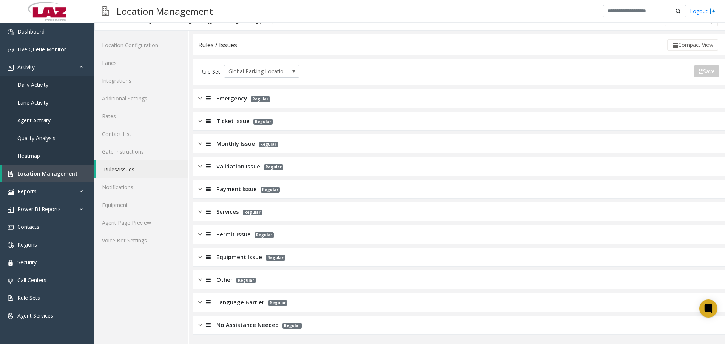
click at [243, 229] on div "Permit Issue Regular" at bounding box center [459, 234] width 533 height 19
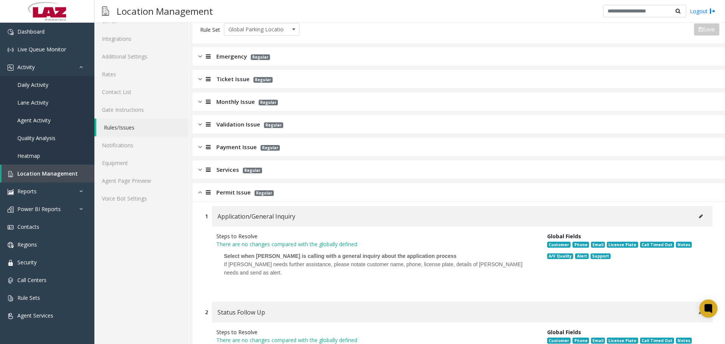
scroll to position [125, 0]
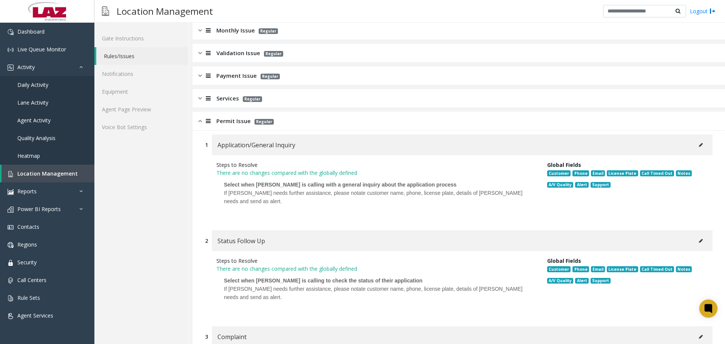
click at [240, 123] on span "Permit Issue" at bounding box center [233, 121] width 34 height 9
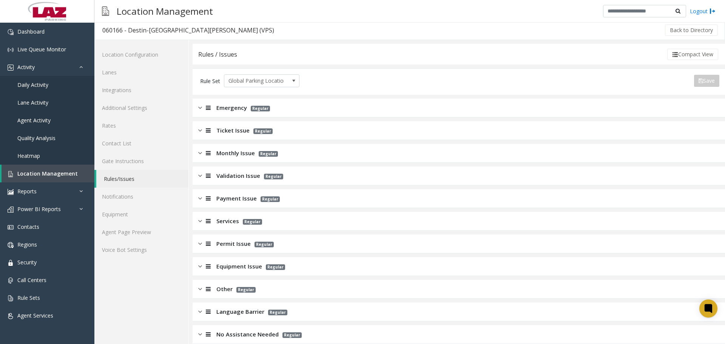
scroll to position [0, 0]
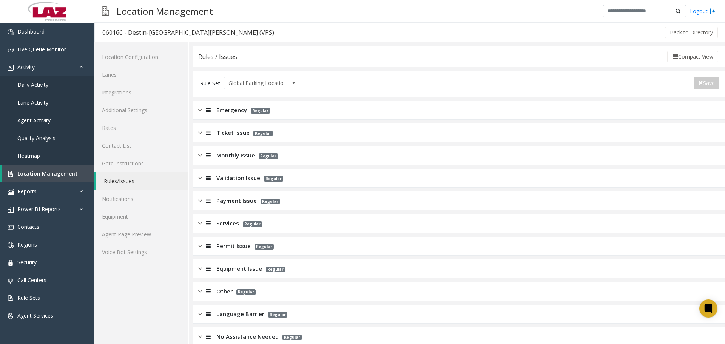
click at [225, 108] on span "Emergency" at bounding box center [231, 110] width 31 height 9
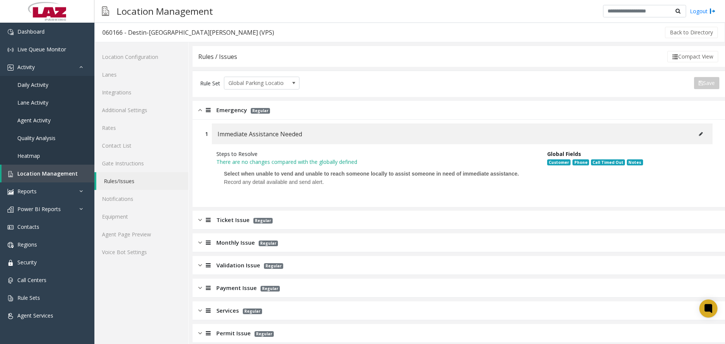
click at [225, 108] on span "Emergency" at bounding box center [231, 110] width 31 height 9
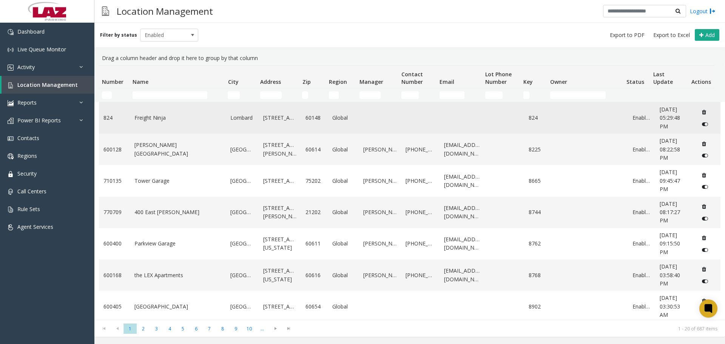
click at [151, 109] on td "Freight Ninja" at bounding box center [178, 117] width 96 height 31
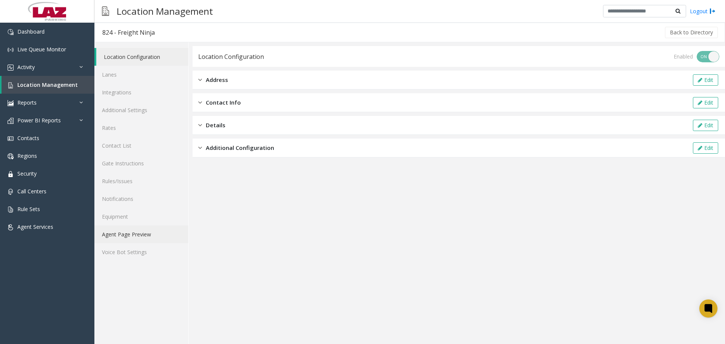
click at [146, 234] on link "Agent Page Preview" at bounding box center [141, 234] width 94 height 18
